Goal: Task Accomplishment & Management: Manage account settings

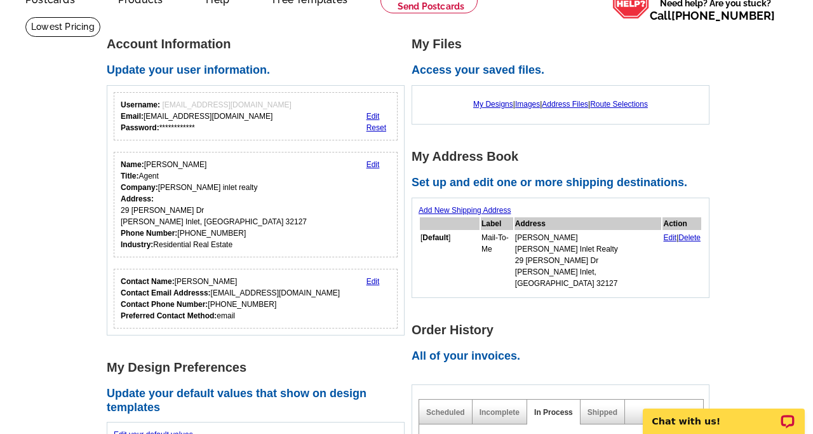
scroll to position [60, 0]
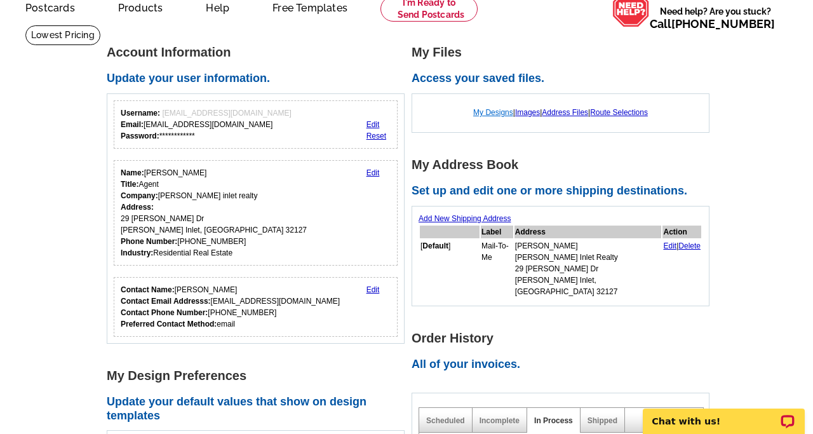
click at [493, 113] on link "My Designs" at bounding box center [493, 112] width 40 height 9
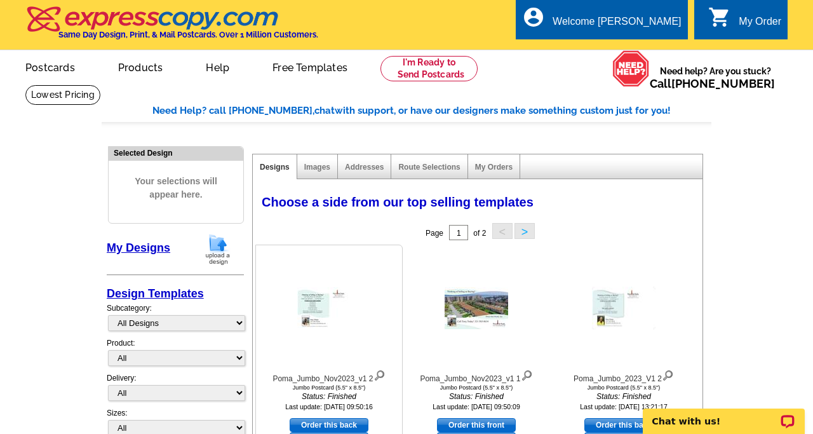
click at [311, 304] on img at bounding box center [328, 308] width 63 height 42
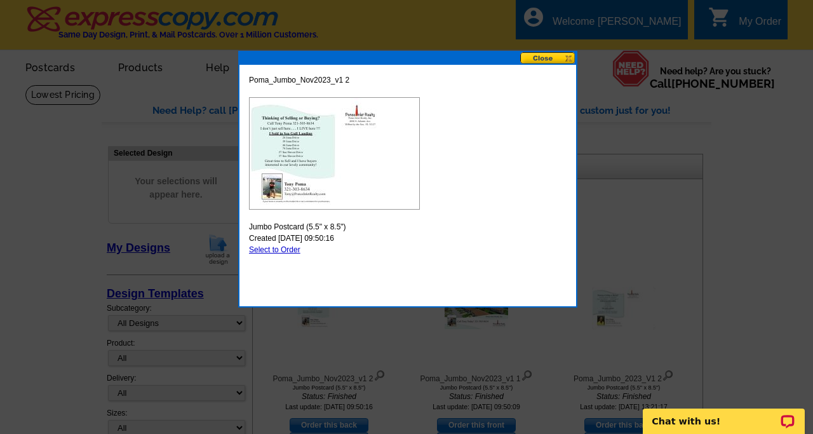
click at [547, 62] on button at bounding box center [548, 58] width 56 height 12
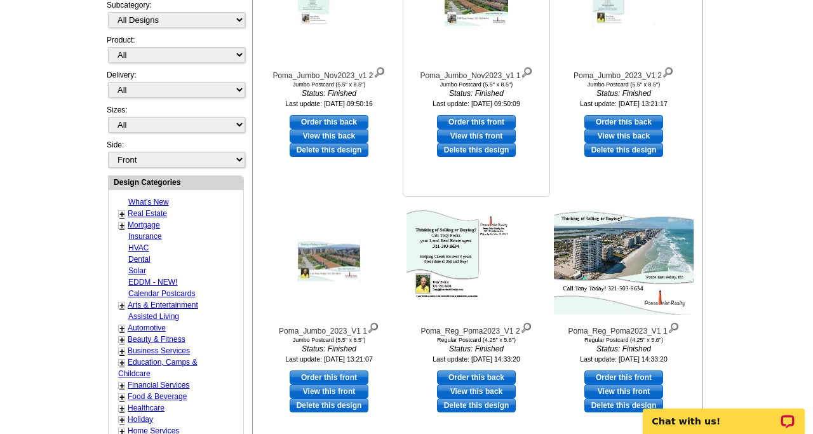
scroll to position [312, 0]
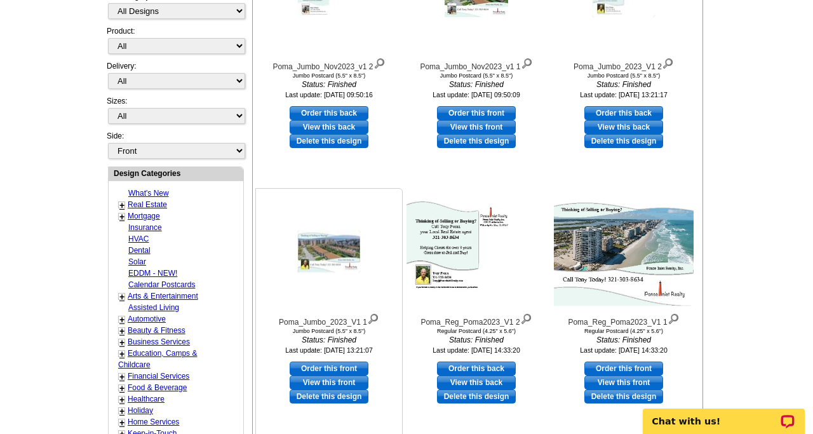
click at [335, 256] on img at bounding box center [328, 251] width 63 height 43
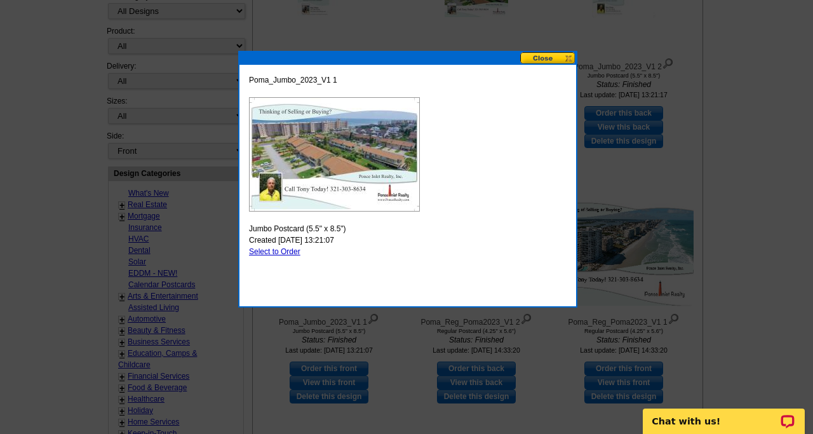
click at [345, 178] on img at bounding box center [334, 154] width 171 height 114
click at [360, 131] on img at bounding box center [334, 154] width 171 height 114
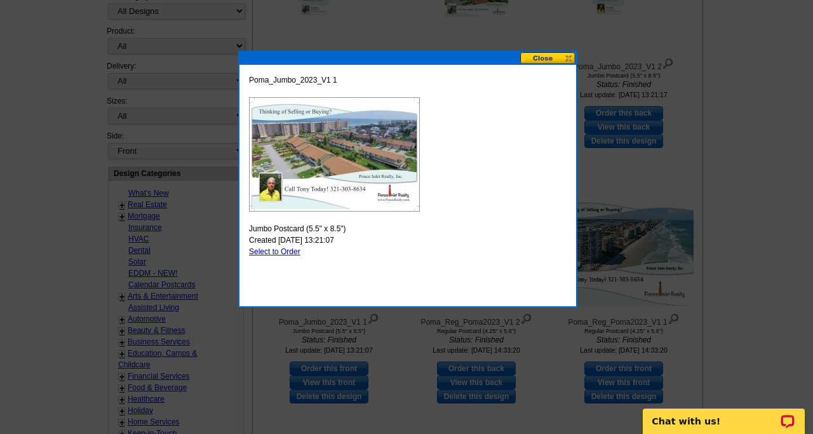
click at [545, 57] on button at bounding box center [548, 58] width 56 height 12
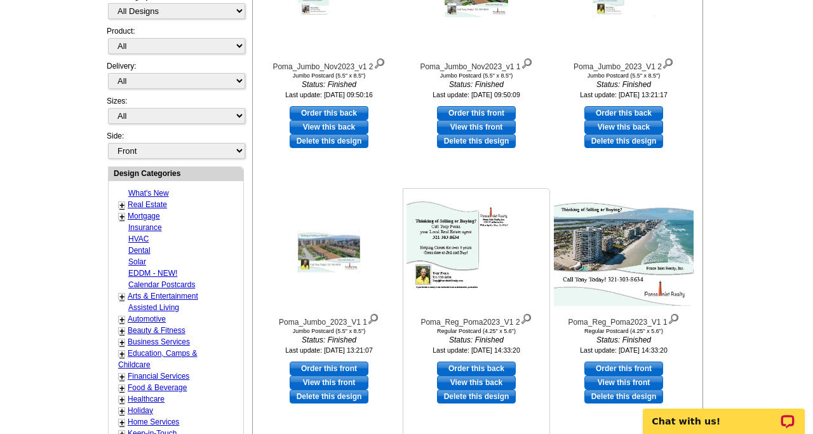
click at [441, 241] on img at bounding box center [476, 251] width 140 height 107
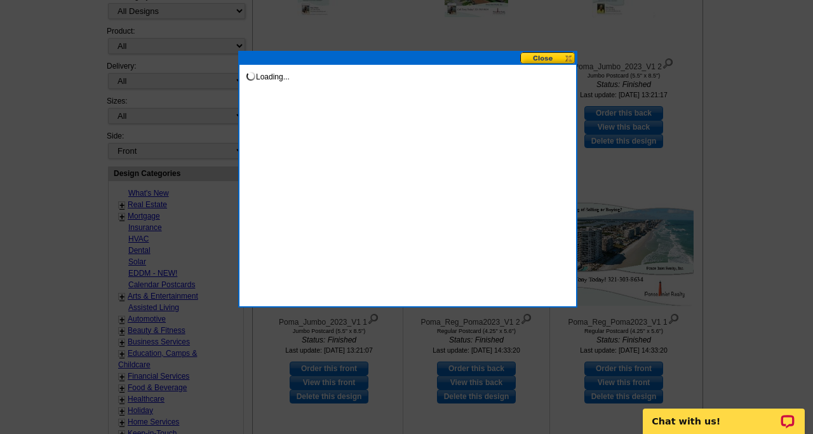
click at [441, 241] on div "Loading..." at bounding box center [407, 179] width 339 height 256
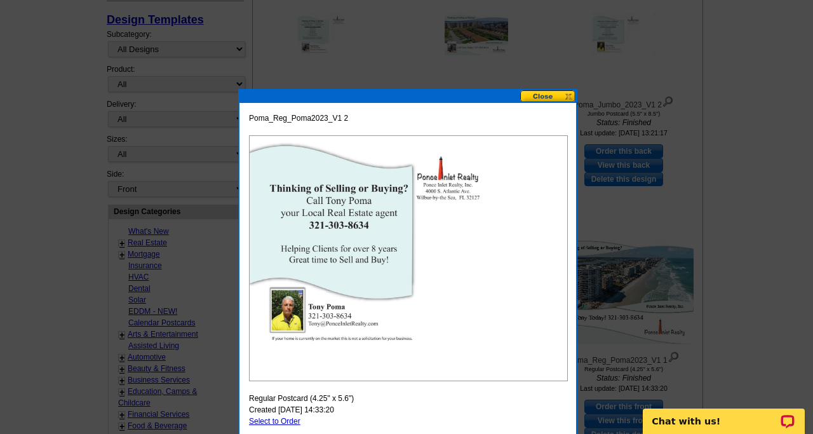
scroll to position [274, 0]
click at [393, 68] on div at bounding box center [406, 80] width 813 height 708
click at [543, 94] on button at bounding box center [548, 96] width 56 height 12
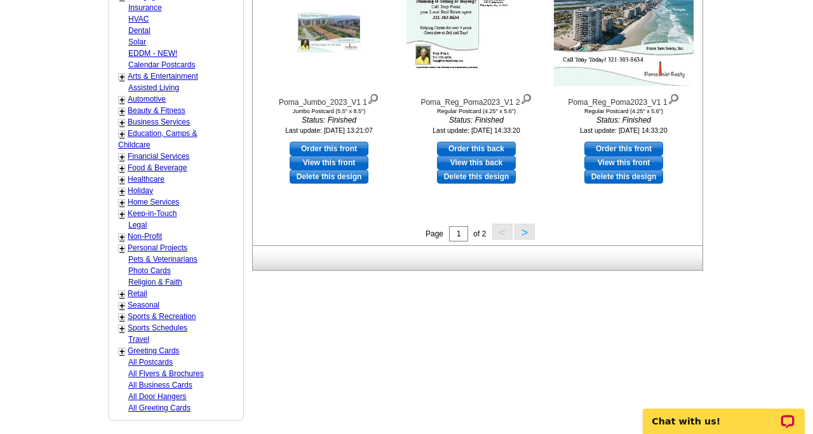
scroll to position [529, 0]
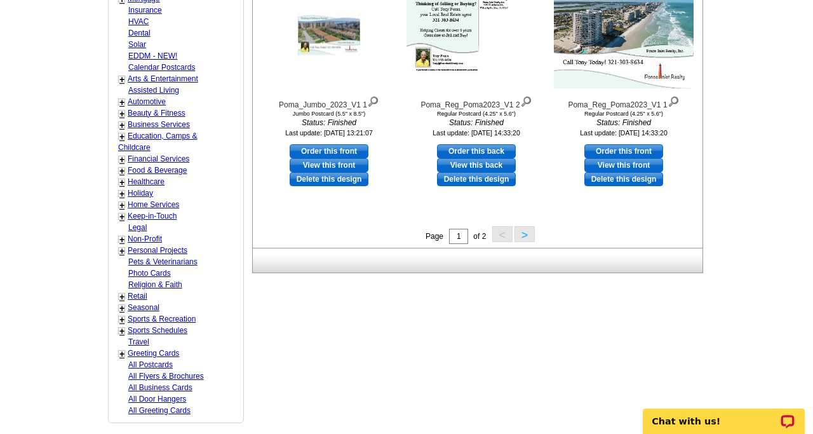
click at [526, 233] on button ">" at bounding box center [524, 234] width 20 height 16
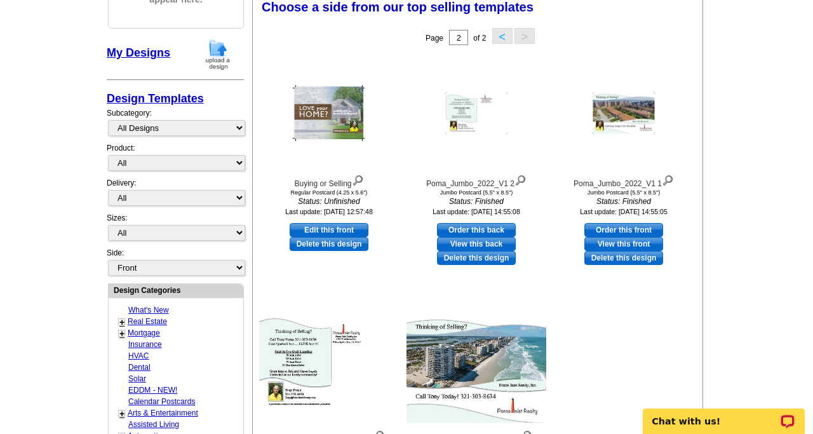
scroll to position [186, 0]
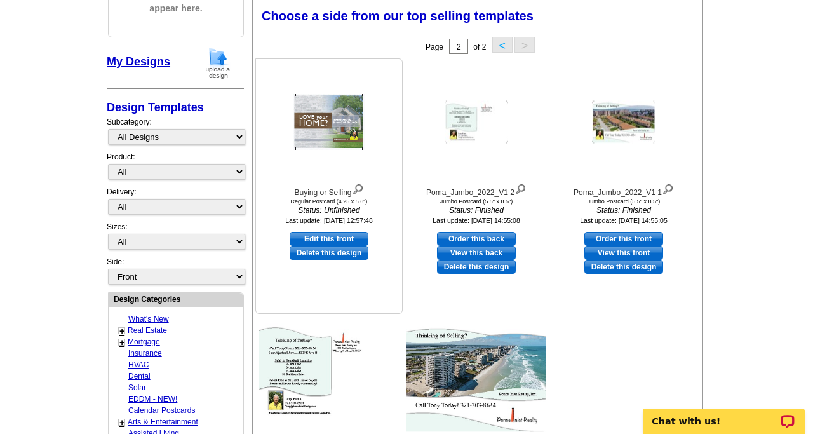
click at [357, 206] on icon "Status: Unfinished" at bounding box center [329, 209] width 140 height 11
click at [350, 123] on img at bounding box center [329, 122] width 72 height 56
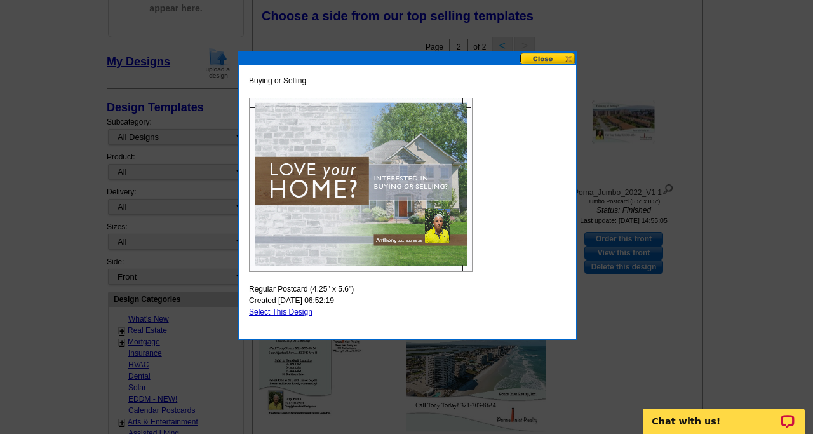
click at [536, 58] on button at bounding box center [548, 59] width 56 height 12
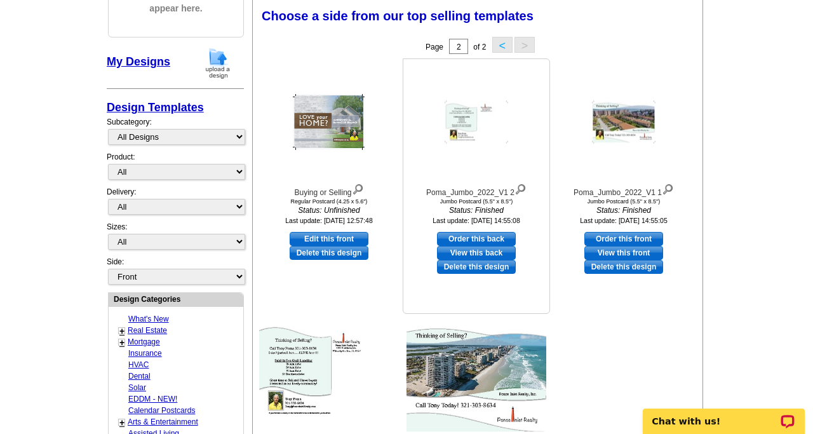
click at [483, 252] on link "View this back" at bounding box center [476, 253] width 79 height 14
click at [623, 250] on link "View this front" at bounding box center [623, 253] width 79 height 14
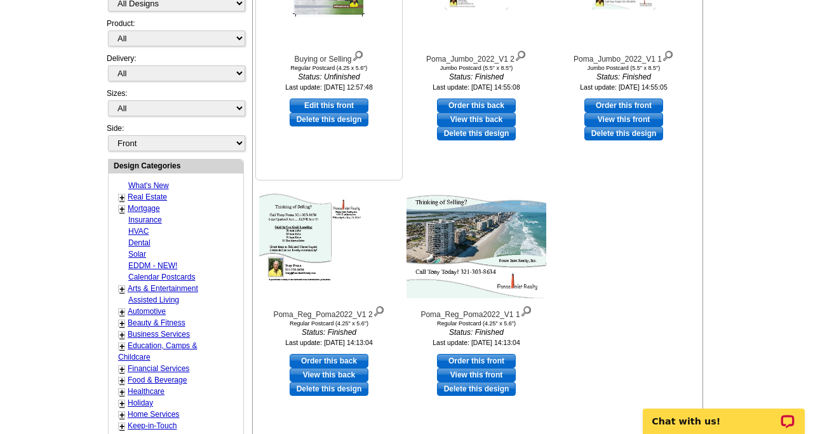
scroll to position [321, 0]
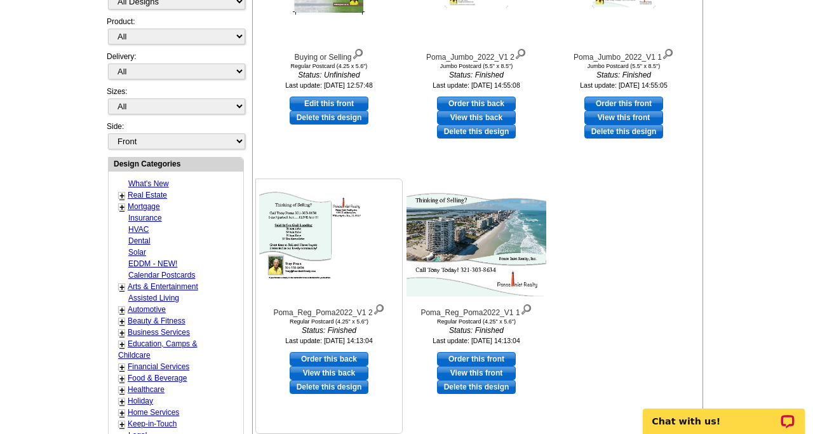
click at [326, 375] on link "View this back" at bounding box center [329, 373] width 79 height 14
